Goal: Task Accomplishment & Management: Use online tool/utility

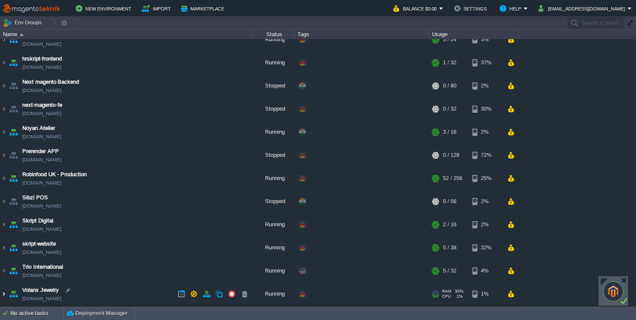
click at [6, 294] on img at bounding box center [3, 293] width 7 height 23
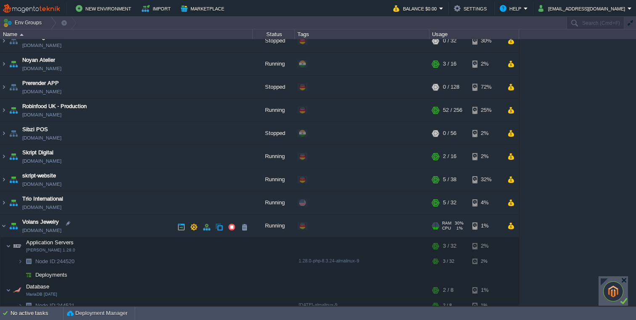
scroll to position [209, 0]
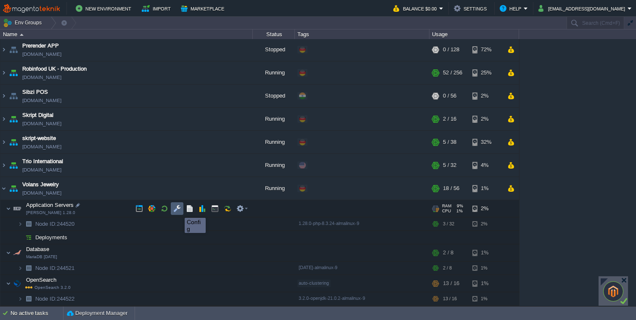
click at [178, 210] on button "button" at bounding box center [177, 209] width 8 height 8
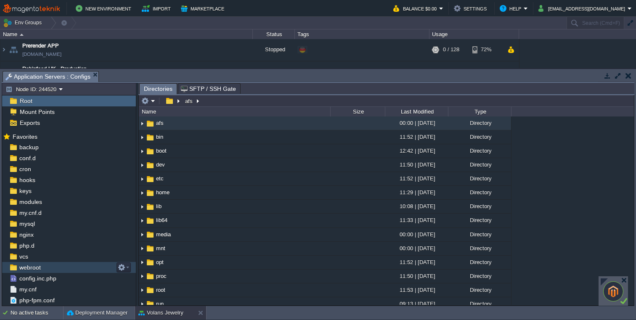
click at [35, 269] on span "webroot" at bounding box center [30, 268] width 24 height 8
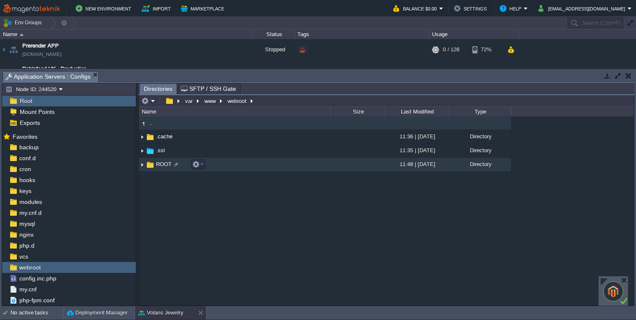
click at [161, 165] on span "ROOT" at bounding box center [164, 164] width 18 height 7
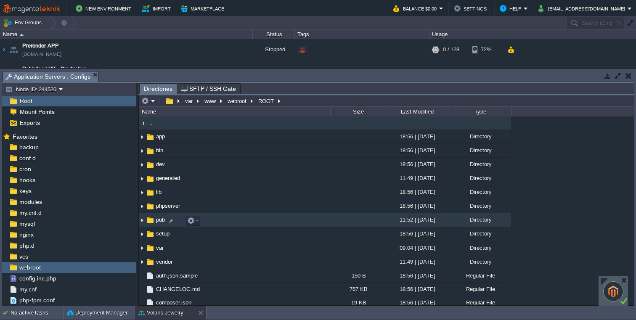
click at [155, 223] on span "pub" at bounding box center [160, 219] width 11 height 7
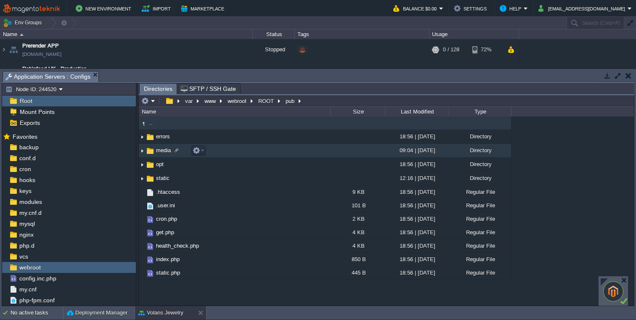
click at [164, 149] on span "media" at bounding box center [163, 150] width 17 height 7
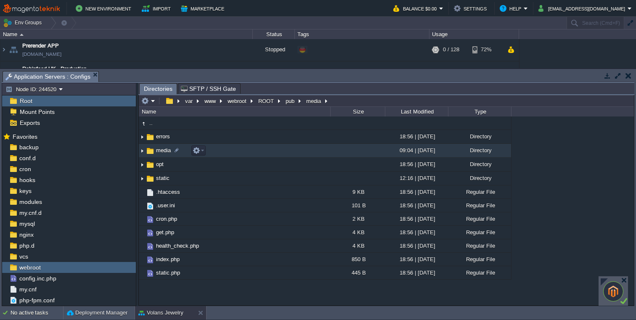
click at [164, 149] on span "media" at bounding box center [163, 150] width 17 height 7
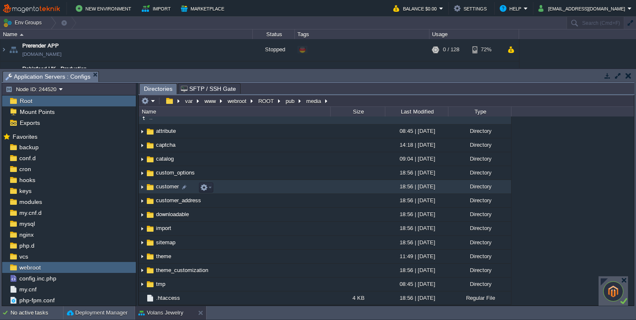
scroll to position [0, 0]
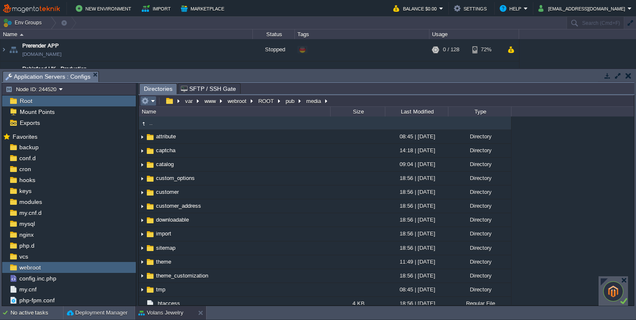
click at [150, 105] on em at bounding box center [148, 101] width 14 height 8
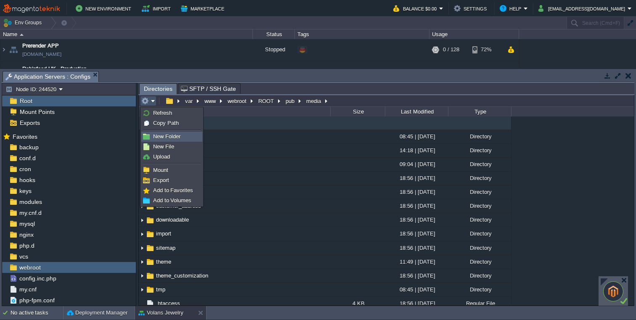
click at [156, 137] on span "New Folder" at bounding box center [166, 136] width 27 height 6
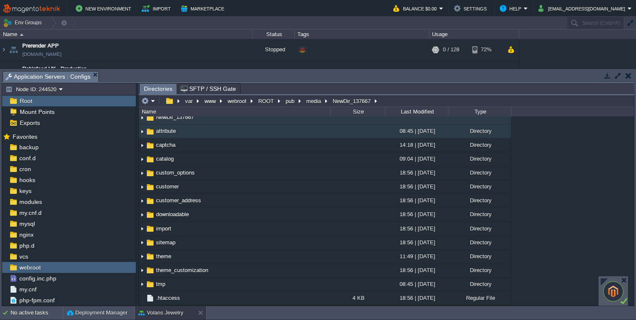
scroll to position [0, 0]
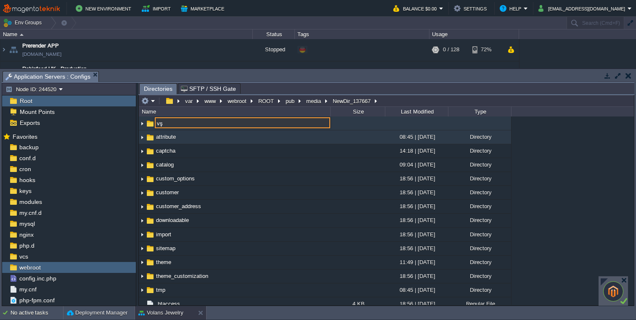
type input "v"
type input "product_videos"
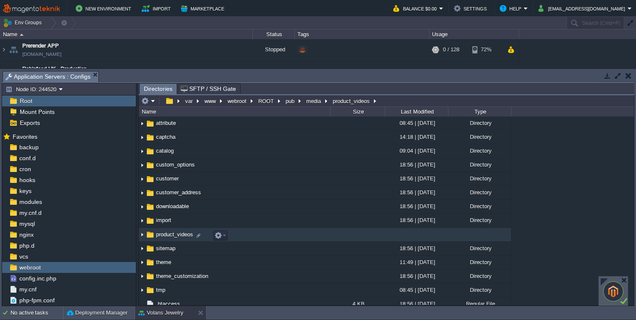
click at [186, 235] on span "product_videos" at bounding box center [175, 234] width 40 height 7
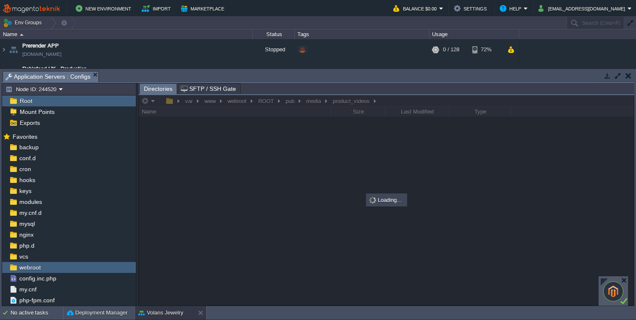
scroll to position [0, 0]
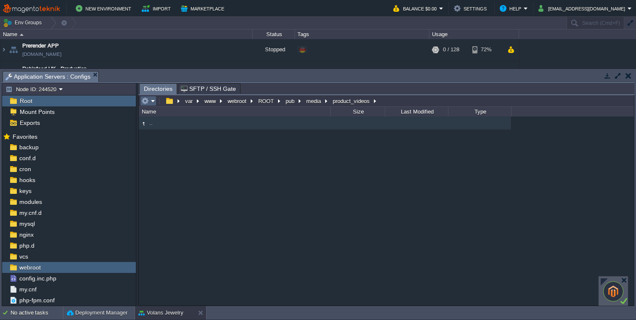
click at [153, 100] on em at bounding box center [148, 101] width 14 height 8
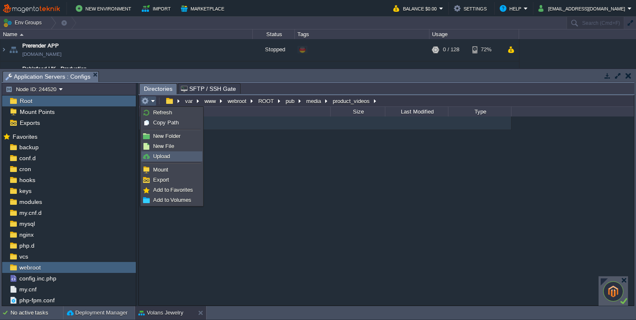
click at [169, 154] on span "Upload" at bounding box center [161, 156] width 17 height 6
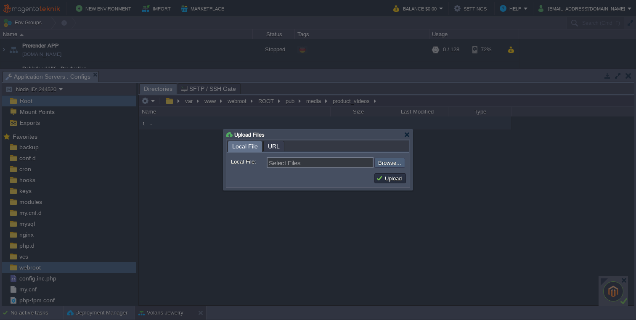
click at [391, 166] on input "file" at bounding box center [351, 163] width 106 height 10
type input "C:\fakepath\fatklı yer alt mini.1090.mp4"
type input "fatklı yer alt mini.1090.mp4"
click at [387, 181] on button "Upload" at bounding box center [390, 178] width 28 height 8
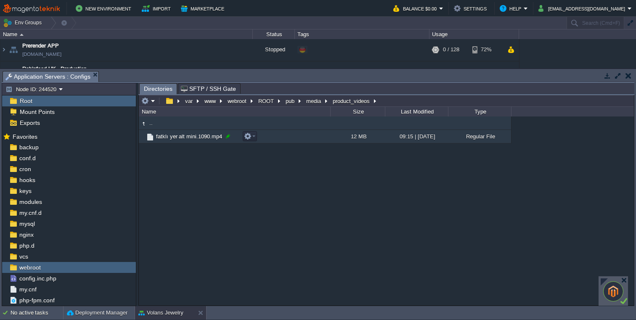
click at [229, 137] on div at bounding box center [228, 136] width 8 height 8
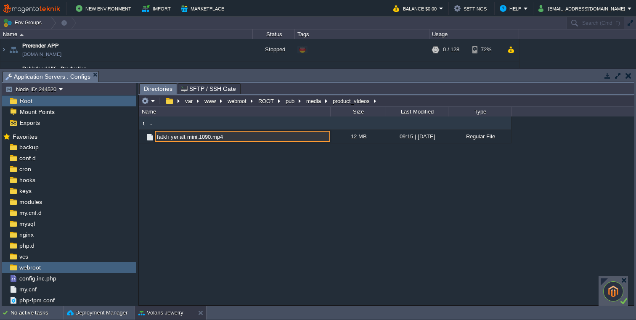
click at [193, 136] on input "fatklı yer alt mini.1090.mp4" at bounding box center [242, 136] width 175 height 11
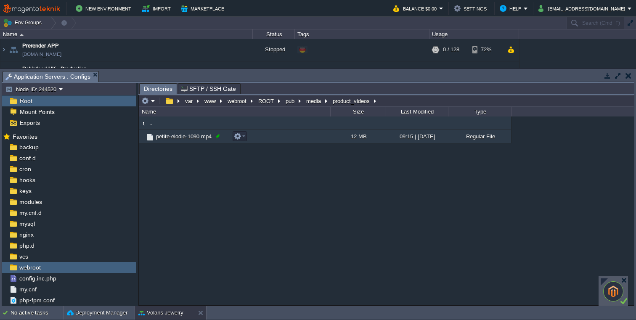
click at [217, 139] on div at bounding box center [218, 136] width 8 height 8
type input "petite-elodie-1090.mp4"
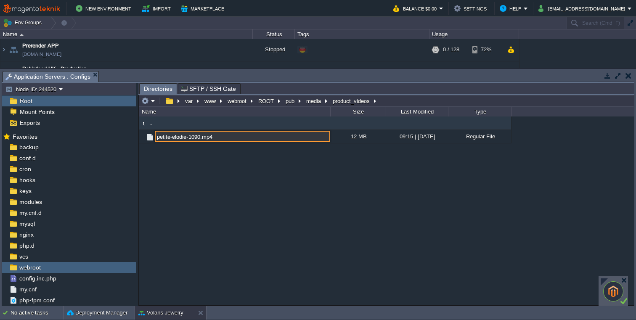
click at [201, 139] on input "petite-elodie-1090.mp4" at bounding box center [242, 136] width 175 height 11
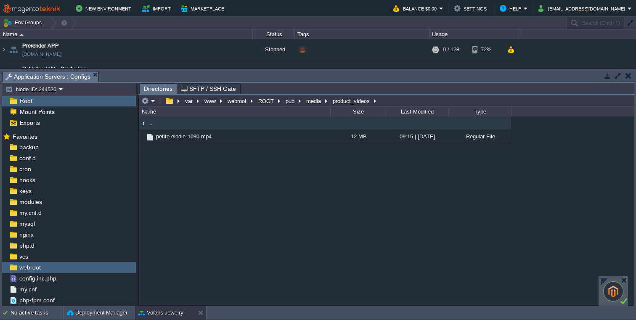
click at [626, 76] on button "button" at bounding box center [628, 76] width 6 height 8
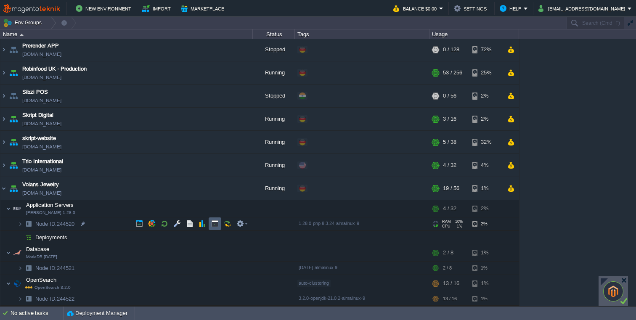
click at [216, 226] on button "button" at bounding box center [215, 224] width 8 height 8
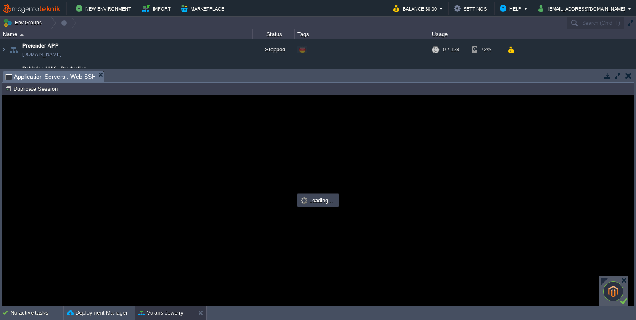
type input "#000000"
